Goal: Task Accomplishment & Management: Use online tool/utility

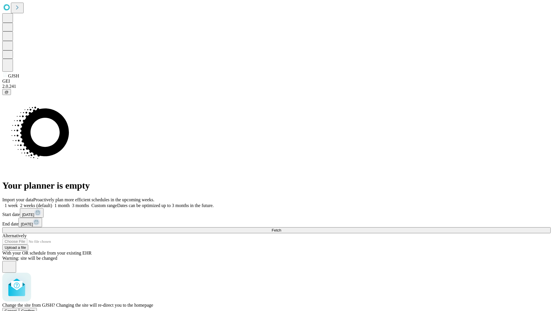
click at [35, 309] on span "Confirm" at bounding box center [28, 311] width 14 height 4
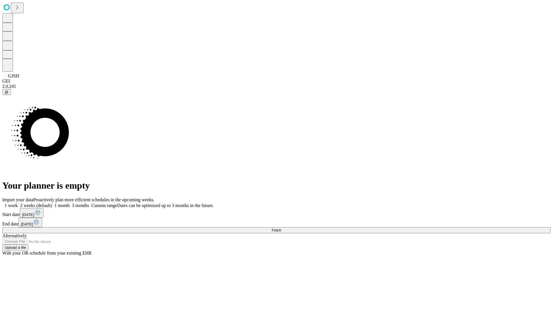
click at [52, 203] on label "2 weeks (default)" at bounding box center [35, 205] width 34 height 5
click at [281, 228] on span "Fetch" at bounding box center [277, 230] width 10 height 4
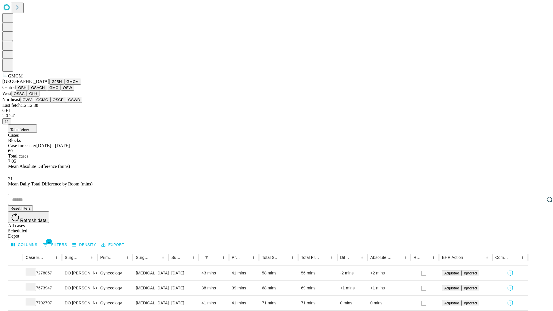
click at [29, 91] on button "GBH" at bounding box center [22, 88] width 13 height 6
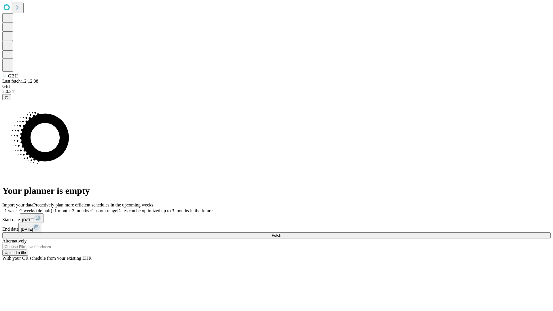
click at [52, 208] on label "2 weeks (default)" at bounding box center [35, 210] width 34 height 5
click at [281, 233] on span "Fetch" at bounding box center [277, 235] width 10 height 4
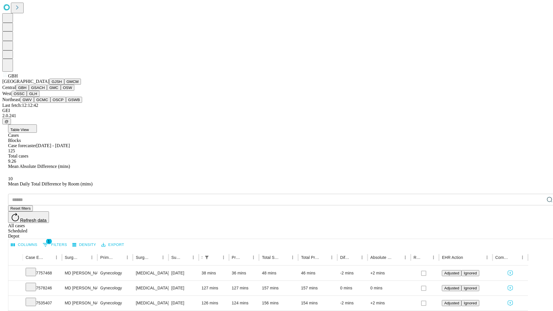
click at [45, 91] on button "GSACH" at bounding box center [38, 88] width 18 height 6
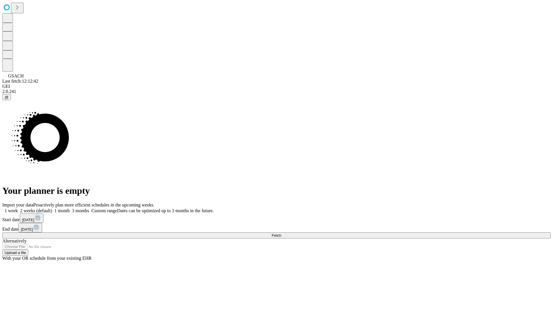
click at [281, 233] on span "Fetch" at bounding box center [277, 235] width 10 height 4
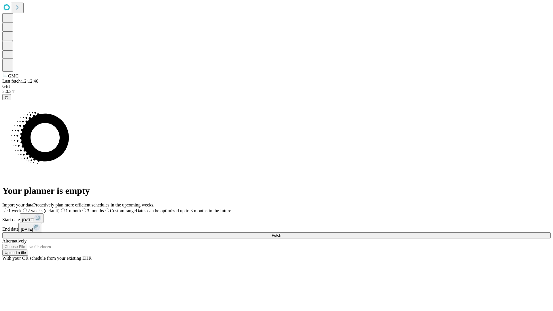
click at [281, 233] on span "Fetch" at bounding box center [277, 235] width 10 height 4
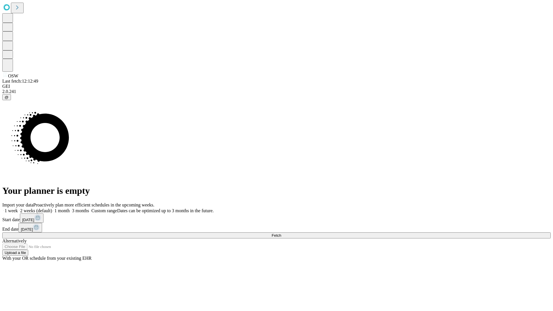
click at [281, 233] on span "Fetch" at bounding box center [277, 235] width 10 height 4
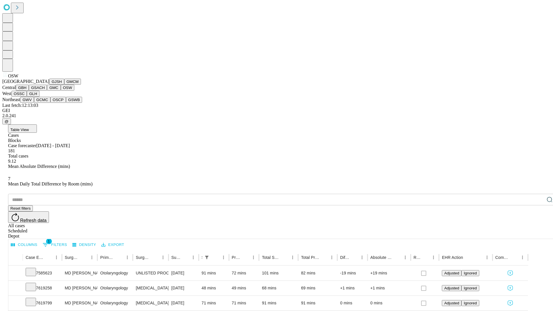
click at [27, 97] on button "OSSC" at bounding box center [20, 94] width 16 height 6
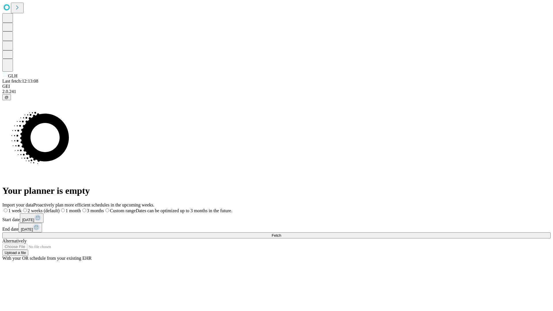
click at [60, 208] on label "2 weeks (default)" at bounding box center [41, 210] width 38 height 5
click at [281, 233] on span "Fetch" at bounding box center [277, 235] width 10 height 4
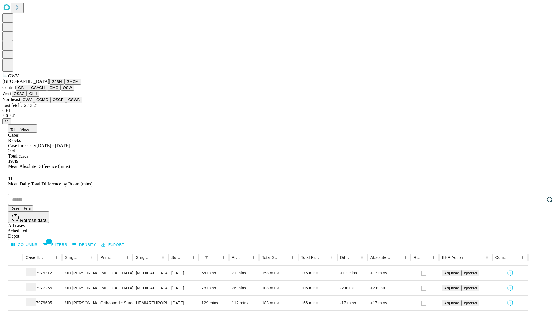
click at [45, 103] on button "GCMC" at bounding box center [42, 100] width 16 height 6
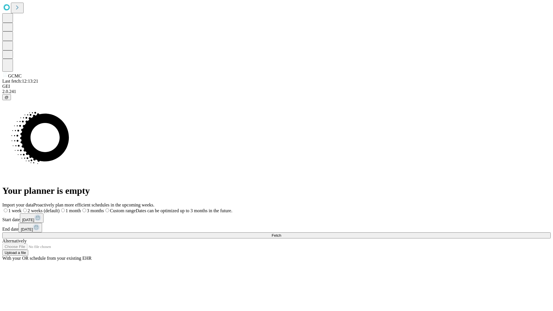
click at [60, 208] on label "2 weeks (default)" at bounding box center [41, 210] width 38 height 5
click at [281, 233] on span "Fetch" at bounding box center [277, 235] width 10 height 4
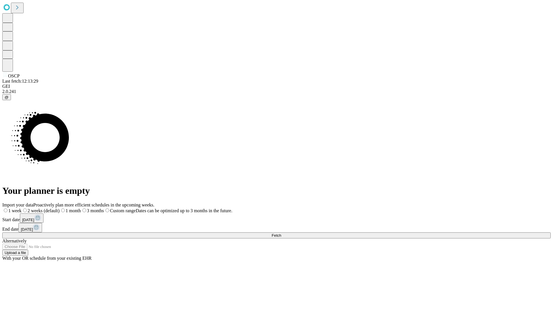
click at [281, 233] on span "Fetch" at bounding box center [277, 235] width 10 height 4
